Goal: Navigation & Orientation: Find specific page/section

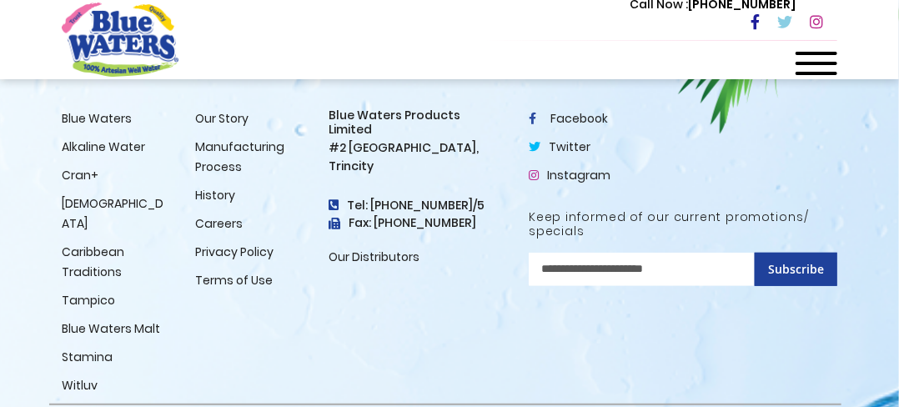
scroll to position [2420, 0]
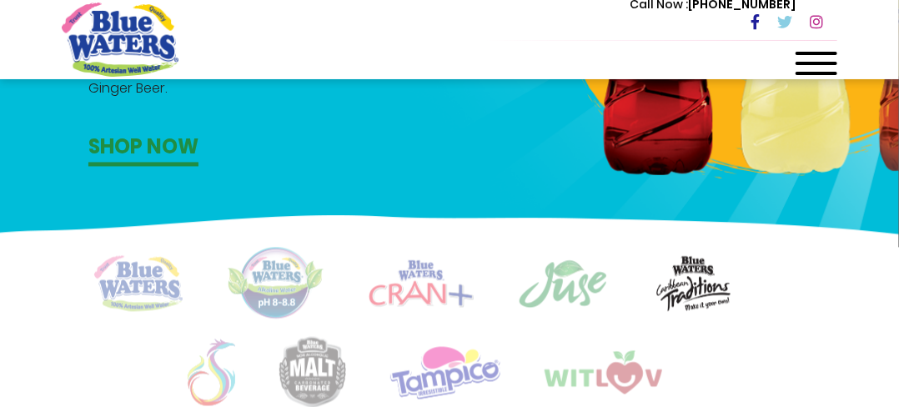
scroll to position [1073, 0]
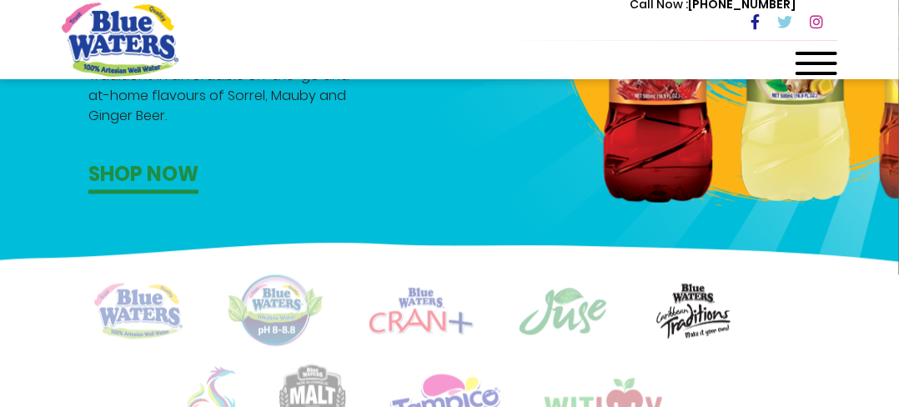
click at [816, 64] on span at bounding box center [817, 63] width 42 height 3
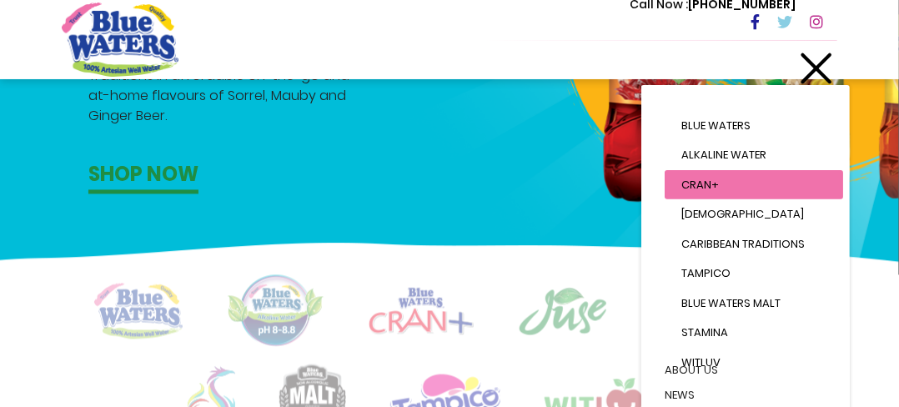
scroll to position [207, 0]
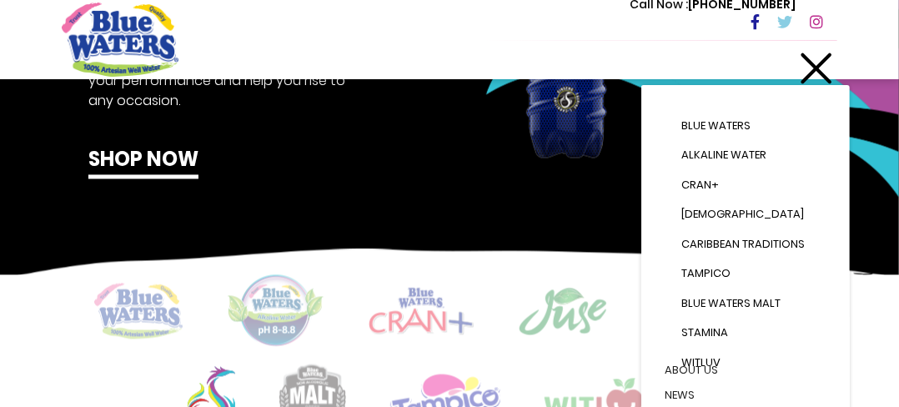
click at [405, 176] on div at bounding box center [645, 90] width 532 height 440
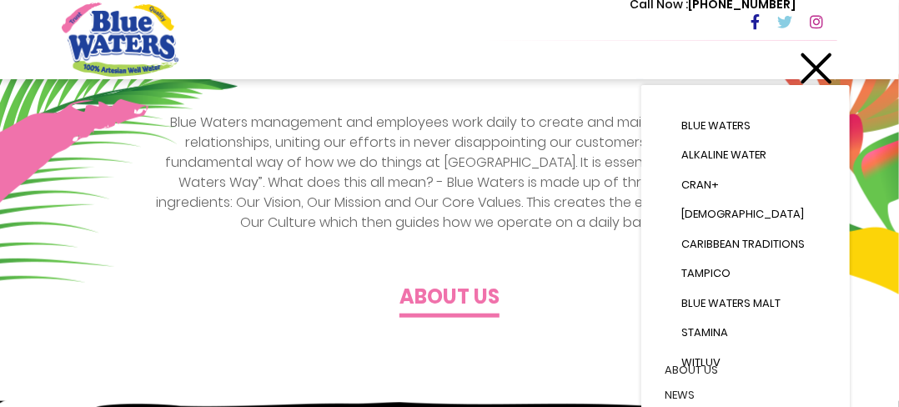
scroll to position [406, 0]
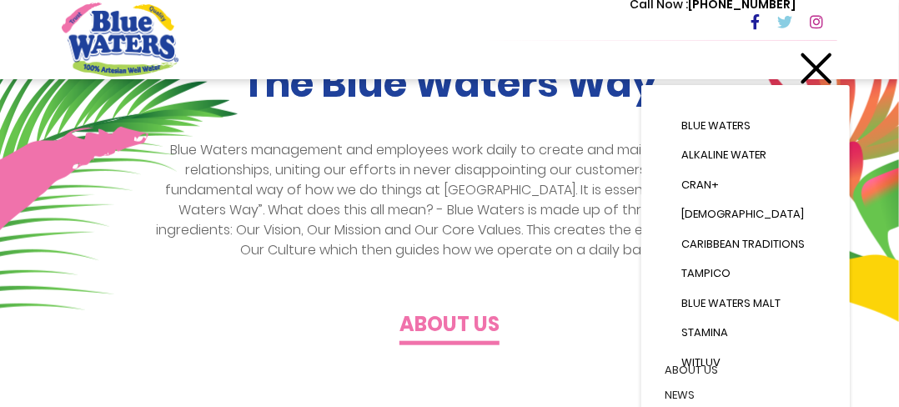
click at [441, 324] on h4 "About us" at bounding box center [449, 325] width 100 height 24
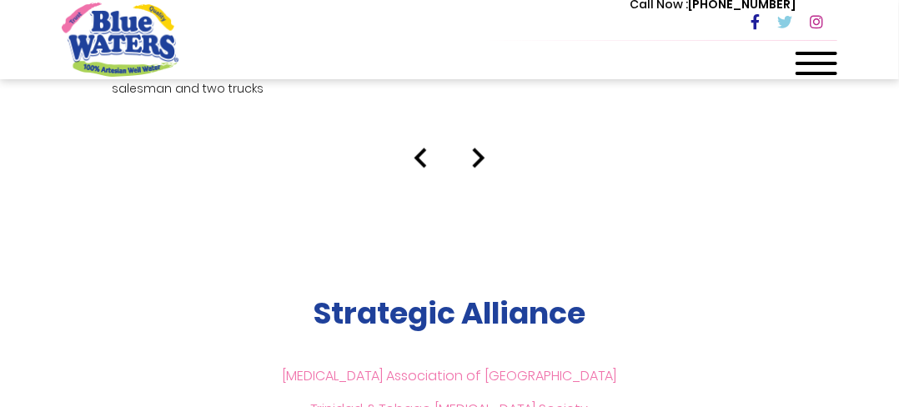
scroll to position [3697, 0]
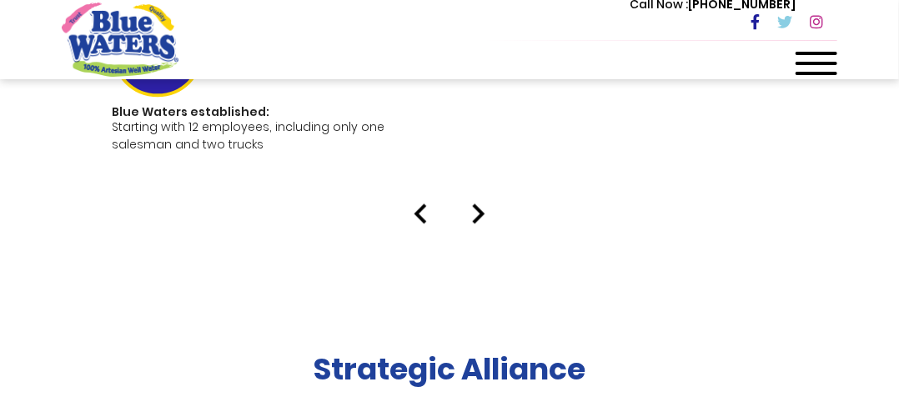
click at [484, 203] on img at bounding box center [478, 213] width 13 height 20
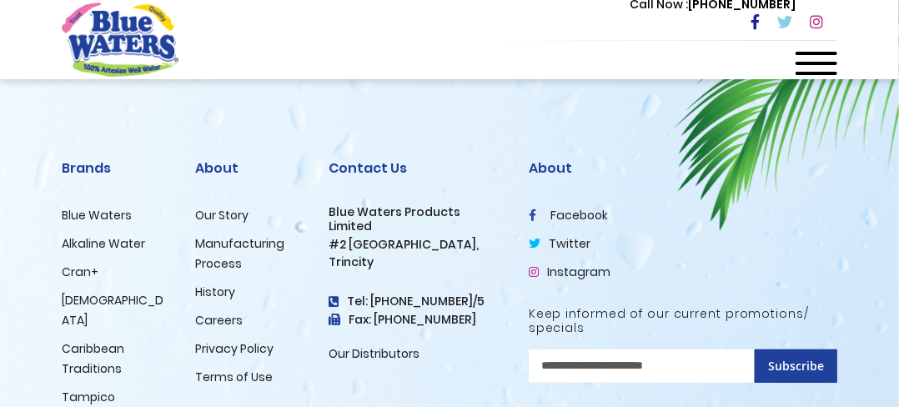
scroll to position [4429, 0]
